Goal: Information Seeking & Learning: Learn about a topic

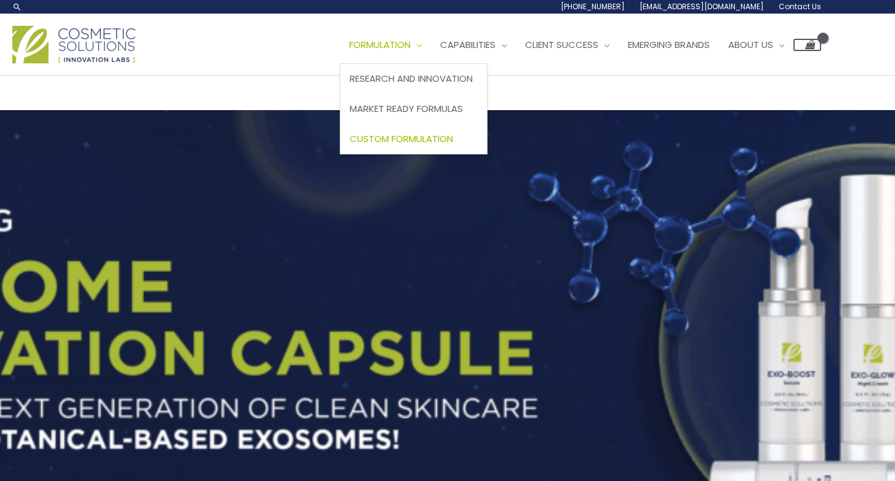
click at [349, 145] on span "Custom Formulation" at bounding box center [400, 138] width 103 height 13
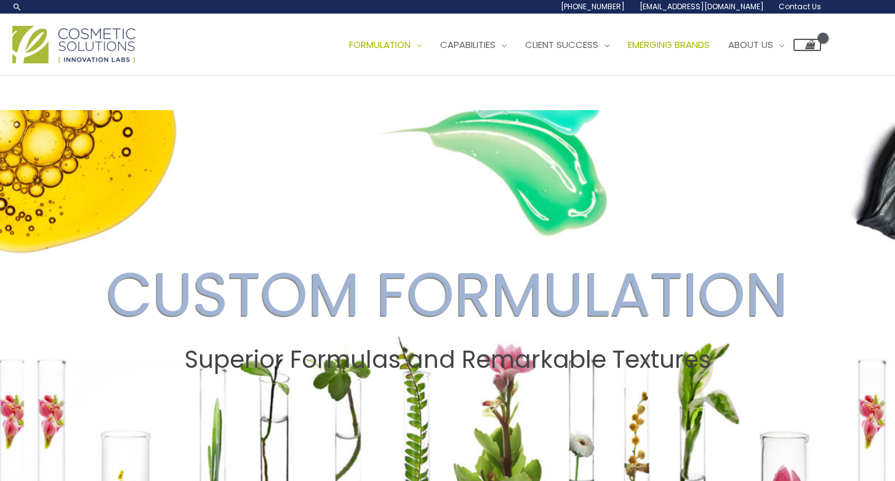
click at [628, 51] on span "Emerging Brands" at bounding box center [669, 44] width 82 height 13
